Goal: Check status: Check status

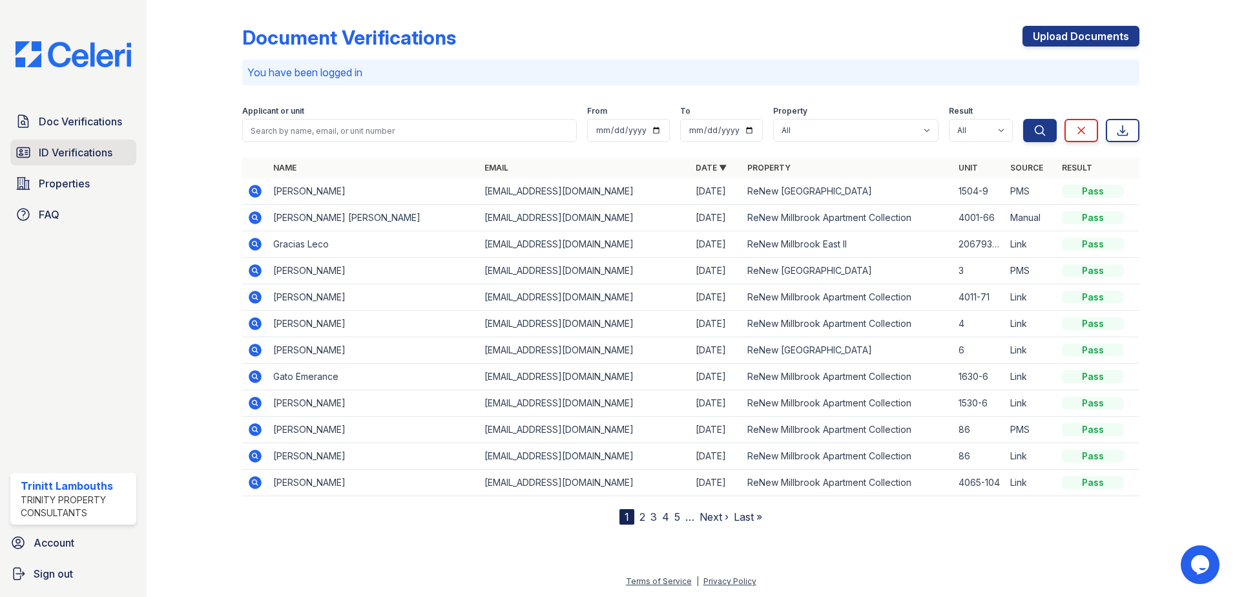
click at [100, 146] on span "ID Verifications" at bounding box center [76, 152] width 74 height 15
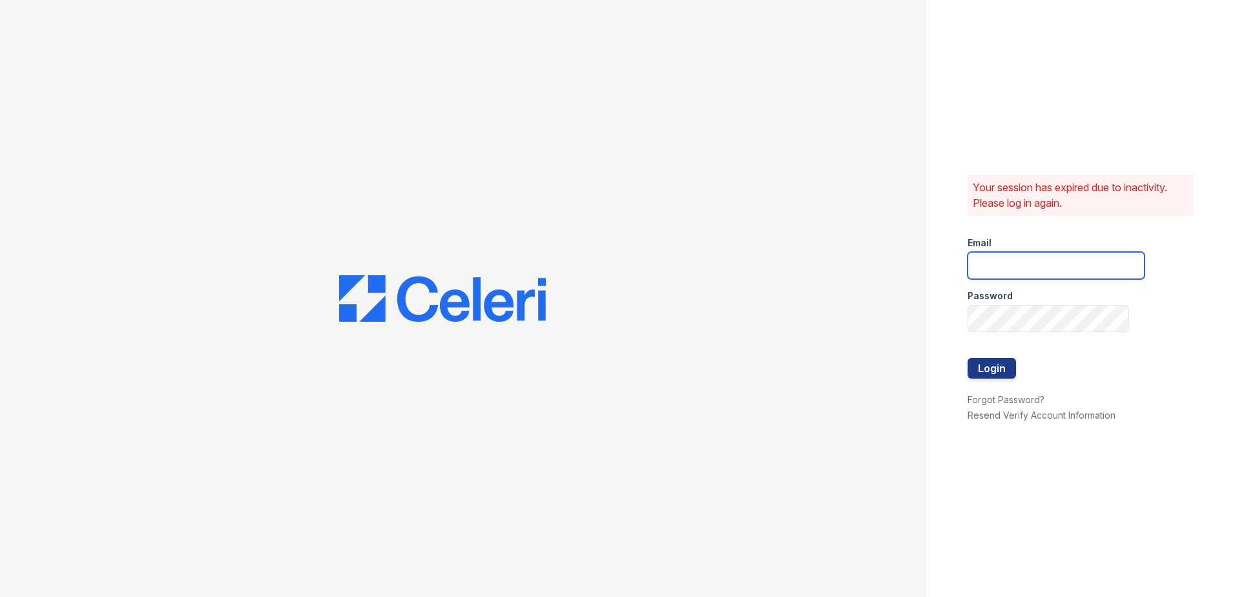
type input "tlambouths@trinity-pm.com"
click at [993, 367] on button "Login" at bounding box center [991, 368] width 48 height 21
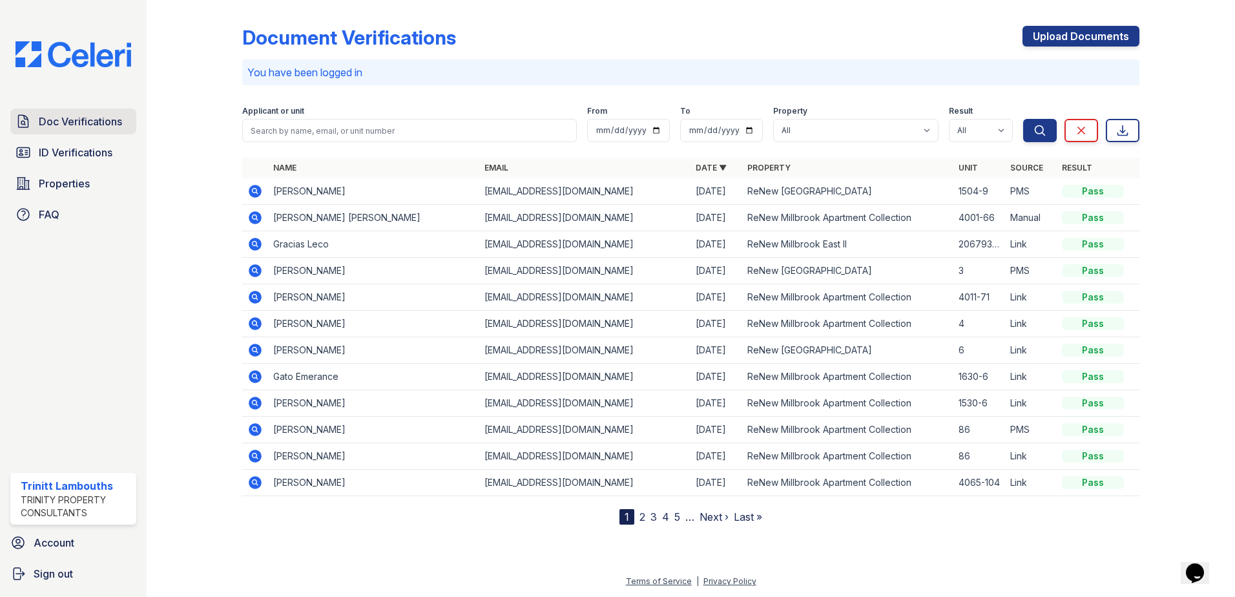
click at [96, 130] on link "Doc Verifications" at bounding box center [73, 121] width 126 height 26
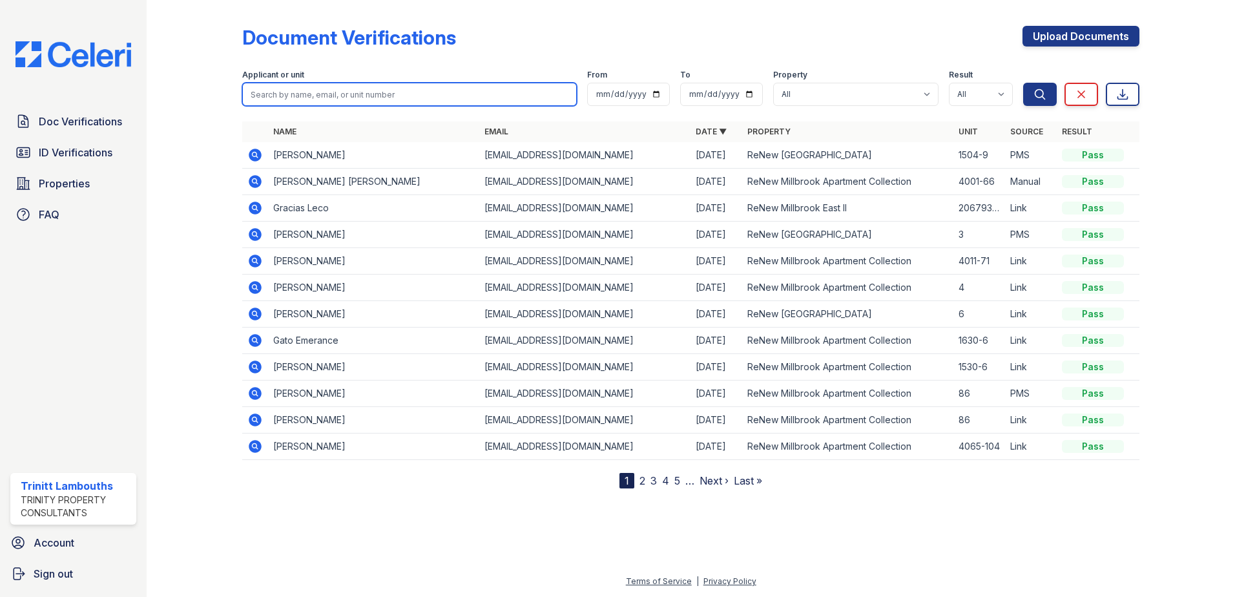
click at [256, 103] on input "search" at bounding box center [409, 94] width 335 height 23
type input "barbara"
click at [1023, 83] on button "Search" at bounding box center [1040, 94] width 34 height 23
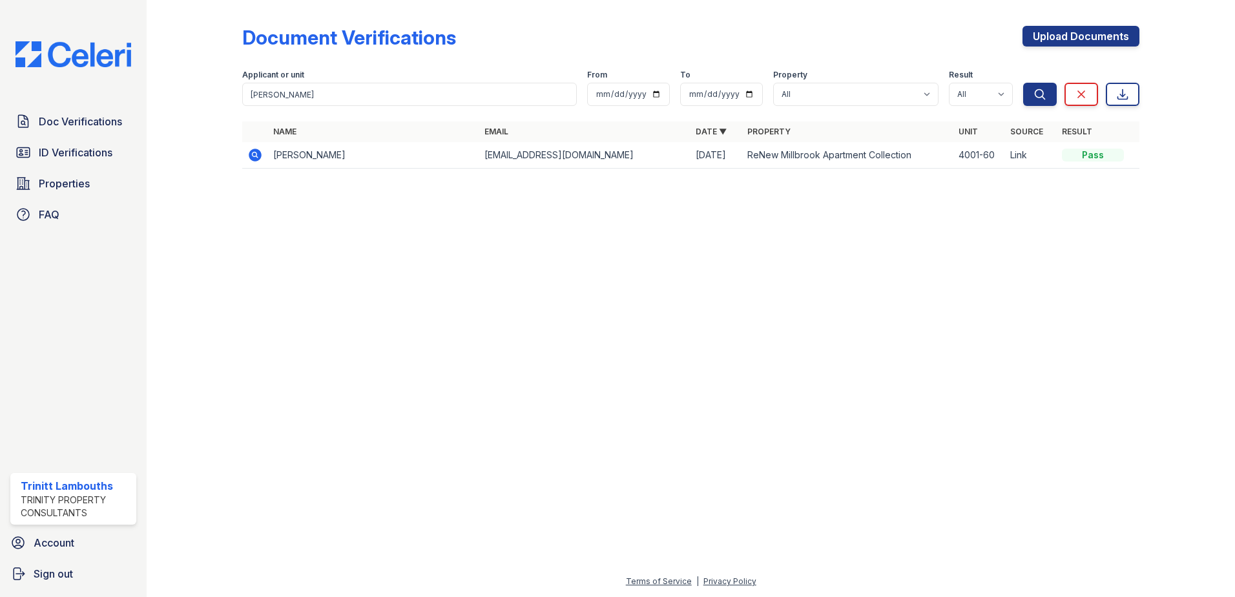
click at [254, 158] on icon at bounding box center [255, 155] width 13 height 13
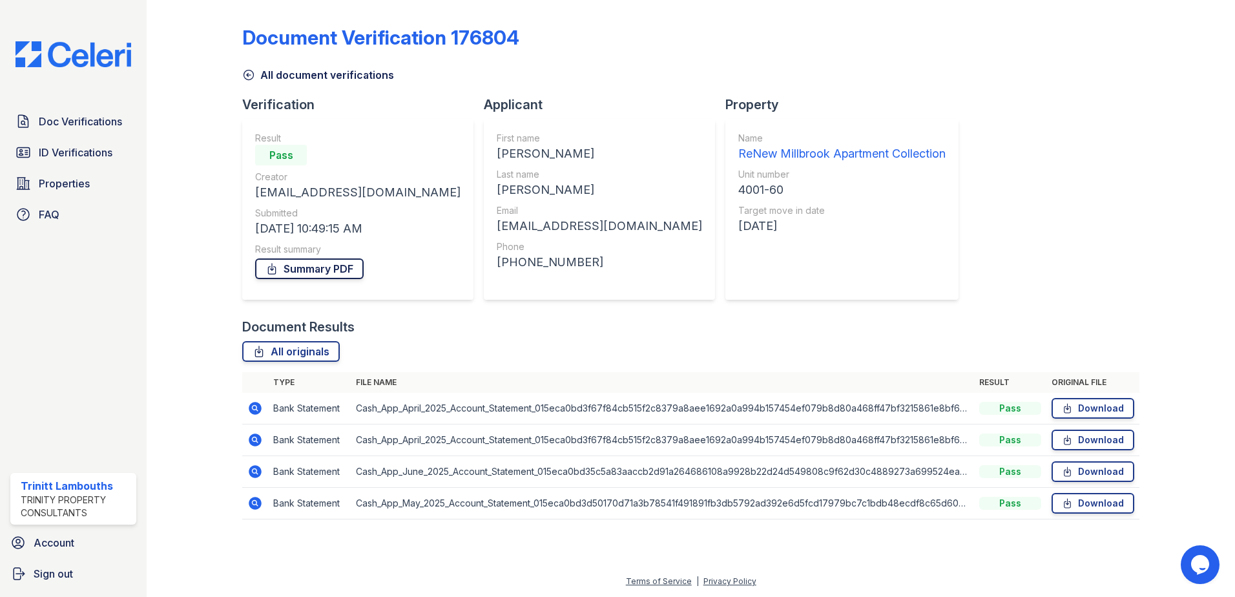
click at [336, 269] on link "Summary PDF" at bounding box center [309, 268] width 108 height 21
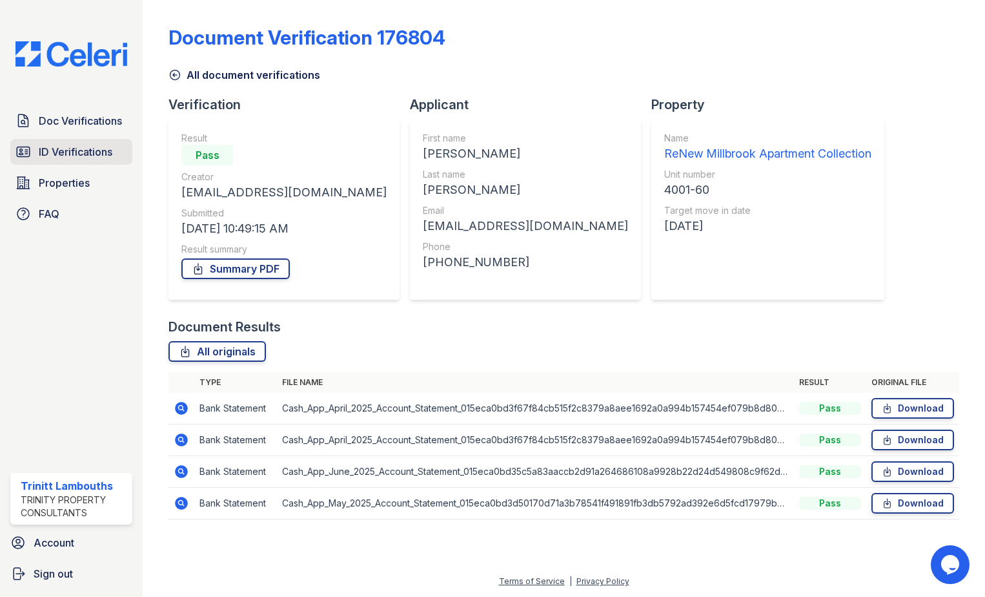
click at [68, 152] on span "ID Verifications" at bounding box center [76, 151] width 74 height 15
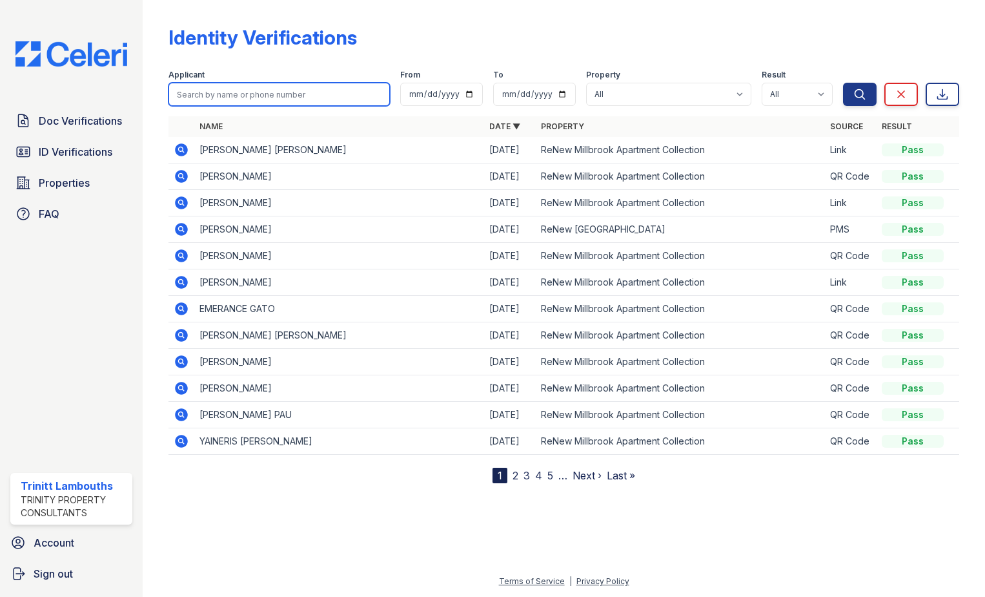
click at [221, 102] on input "search" at bounding box center [280, 94] width 222 height 23
type input "[PERSON_NAME]"
click at [843, 83] on button "Search" at bounding box center [860, 94] width 34 height 23
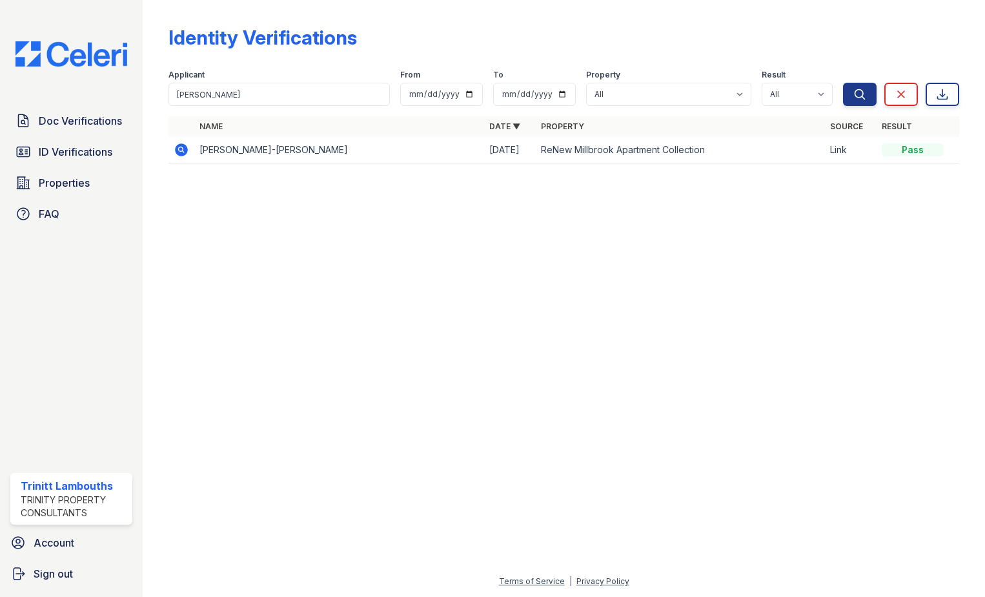
click at [178, 148] on icon at bounding box center [181, 149] width 13 height 13
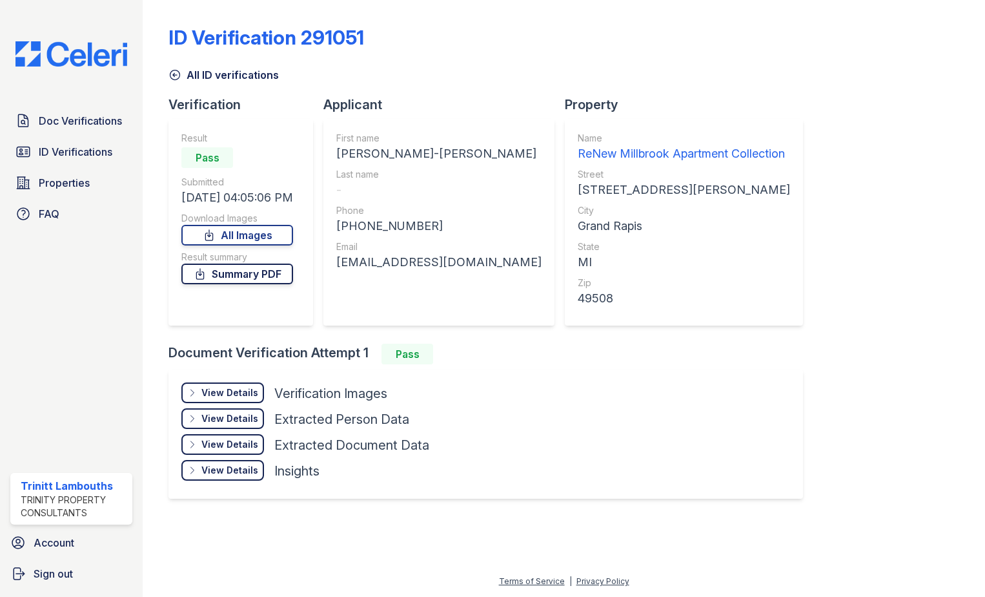
click at [266, 271] on link "Summary PDF" at bounding box center [237, 273] width 112 height 21
click at [280, 235] on link "All Images" at bounding box center [237, 235] width 112 height 21
click at [254, 235] on link "All Images" at bounding box center [237, 235] width 112 height 21
click at [932, 49] on div "ID Verification 291051" at bounding box center [564, 43] width 791 height 34
